Goal: Task Accomplishment & Management: Complete application form

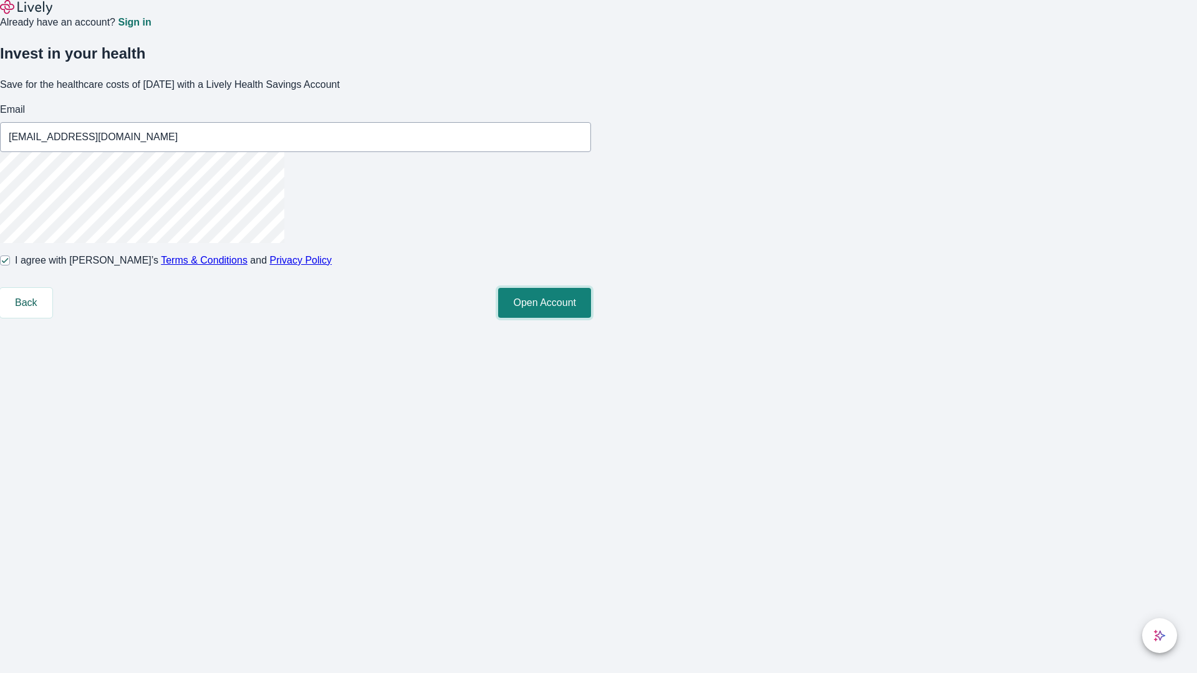
click at [591, 318] on button "Open Account" at bounding box center [544, 303] width 93 height 30
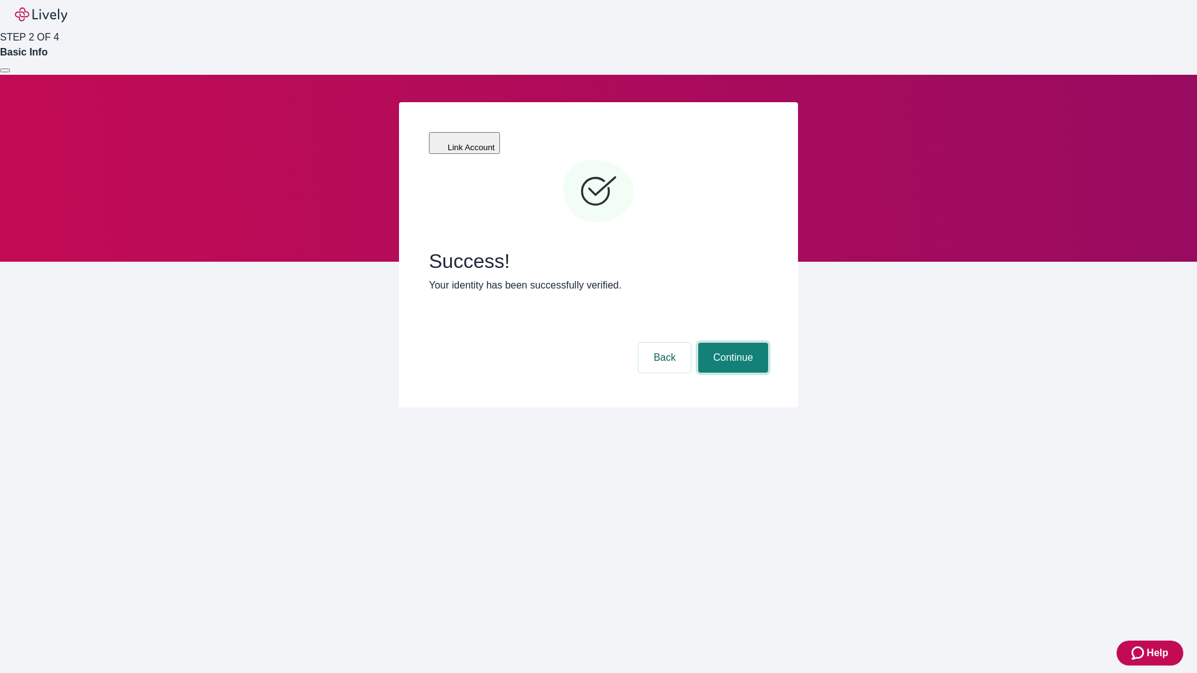
click at [731, 343] on button "Continue" at bounding box center [733, 358] width 70 height 30
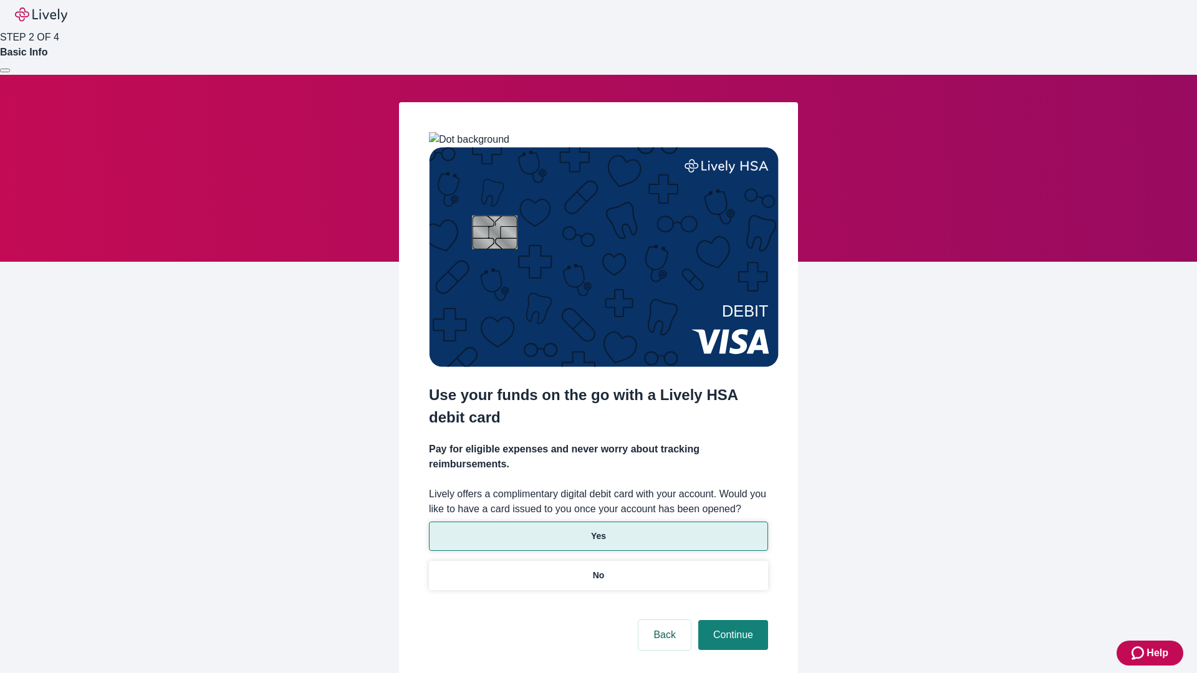
click at [598, 530] on p "Yes" at bounding box center [598, 536] width 15 height 13
click at [731, 620] on button "Continue" at bounding box center [733, 635] width 70 height 30
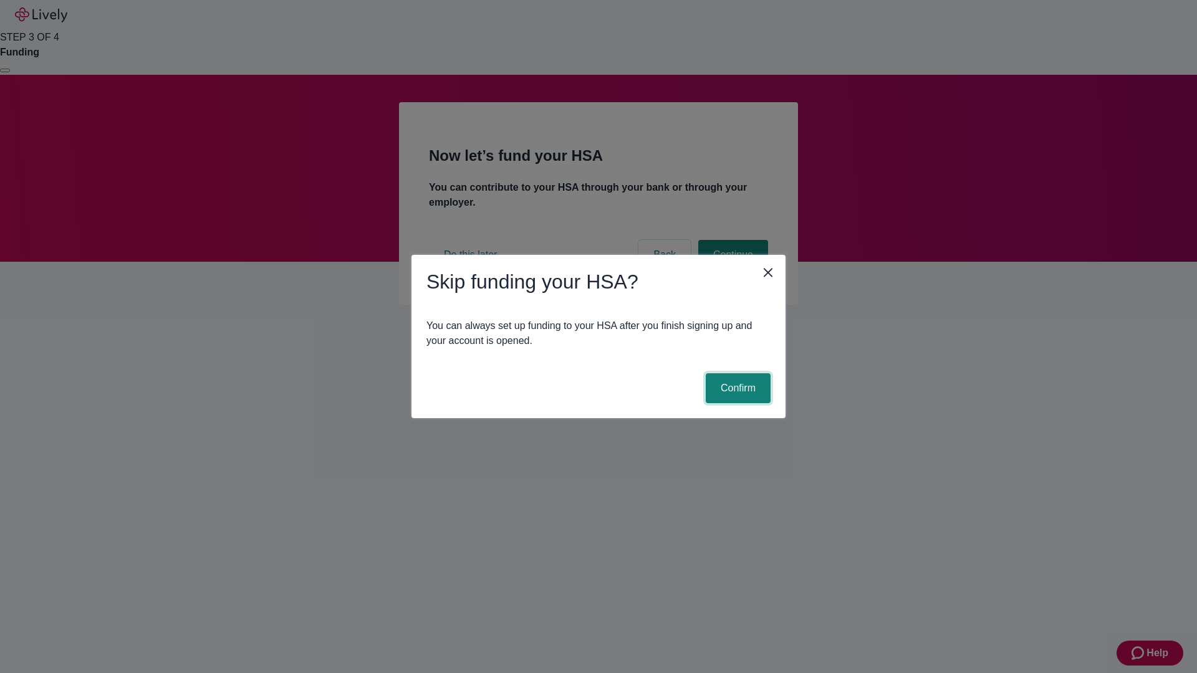
click at [736, 388] on button "Confirm" at bounding box center [738, 388] width 65 height 30
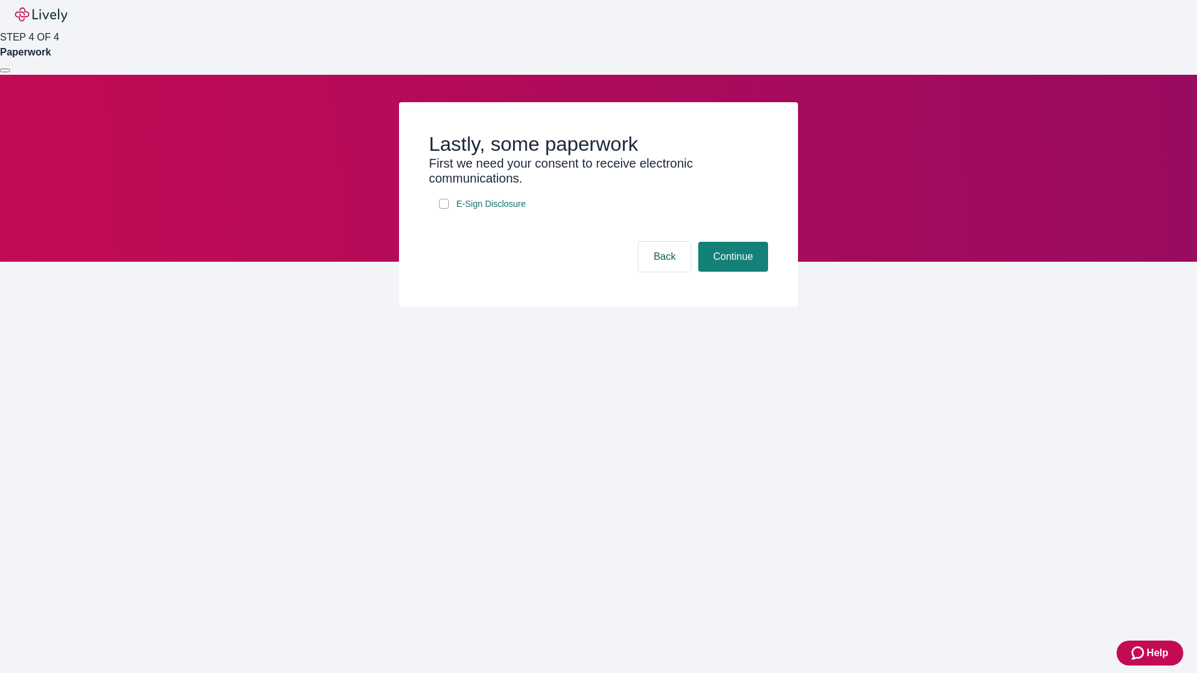
click at [444, 209] on input "E-Sign Disclosure" at bounding box center [444, 204] width 10 height 10
checkbox input "true"
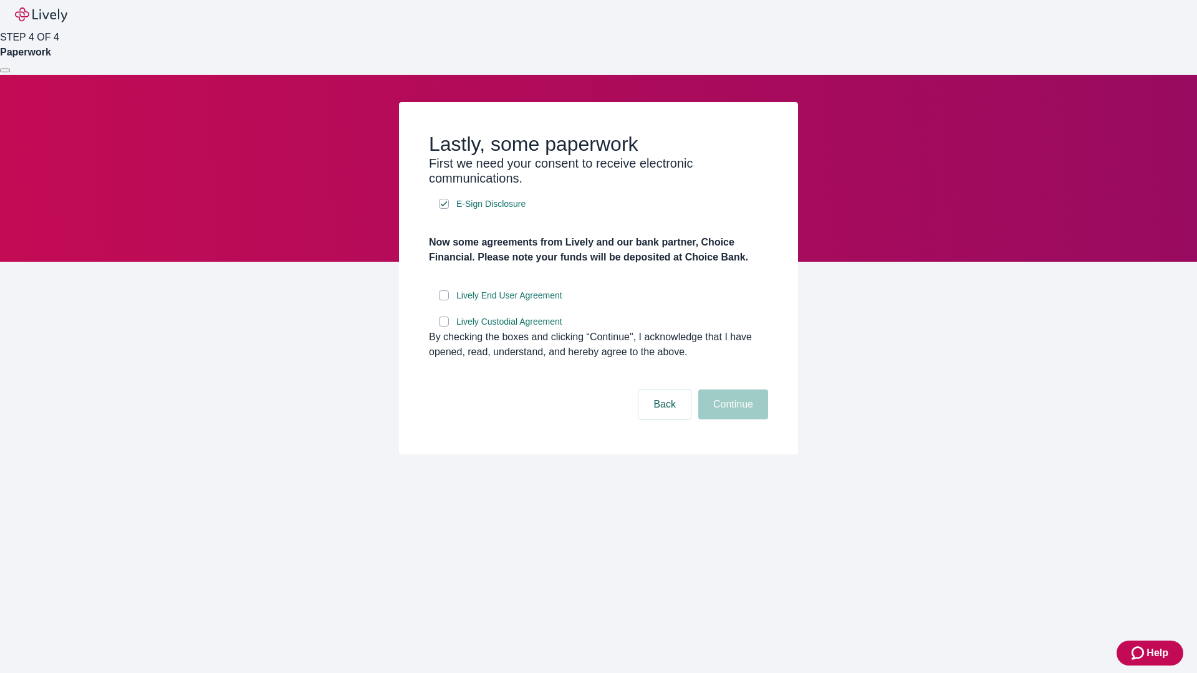
click at [444, 301] on input "Lively End User Agreement" at bounding box center [444, 296] width 10 height 10
checkbox input "true"
click at [444, 327] on input "Lively Custodial Agreement" at bounding box center [444, 322] width 10 height 10
checkbox input "true"
click at [731, 420] on button "Continue" at bounding box center [733, 405] width 70 height 30
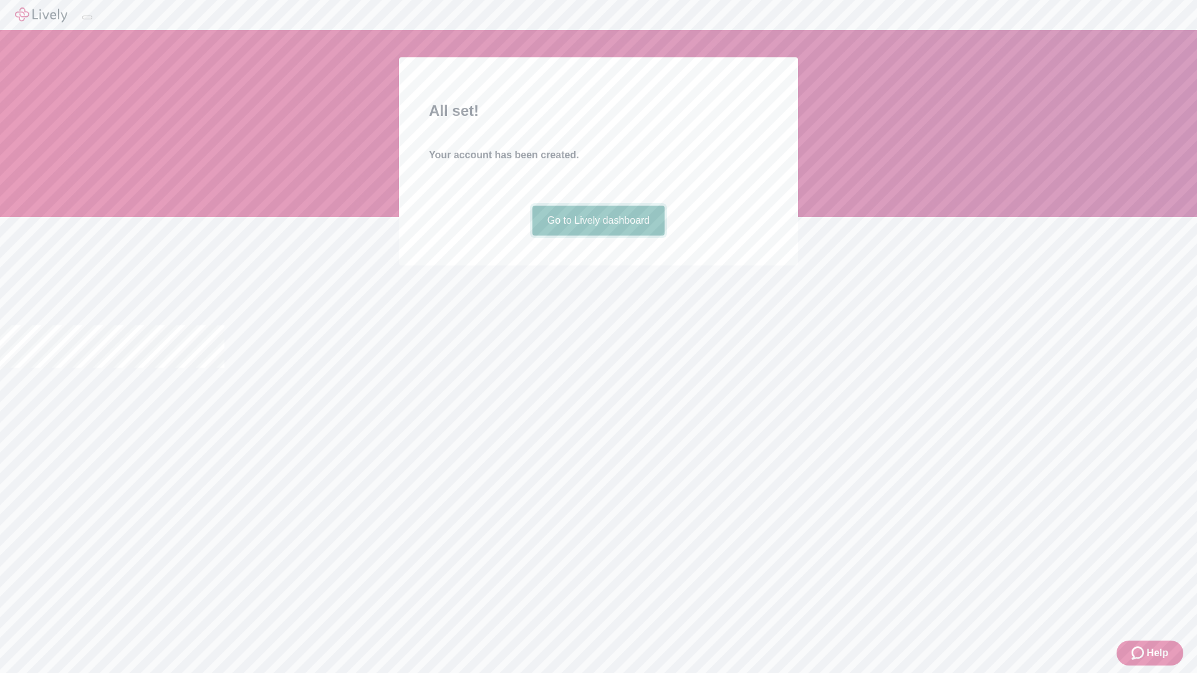
click at [598, 236] on link "Go to Lively dashboard" at bounding box center [598, 221] width 133 height 30
